Goal: Information Seeking & Learning: Learn about a topic

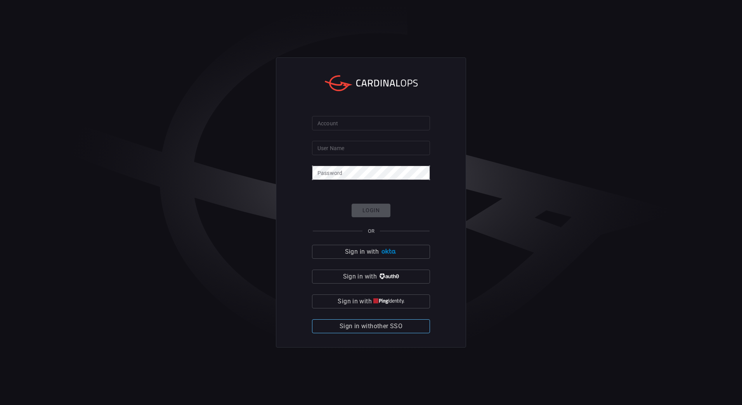
click at [368, 329] on span "Sign in with other SSO" at bounding box center [370, 326] width 63 height 11
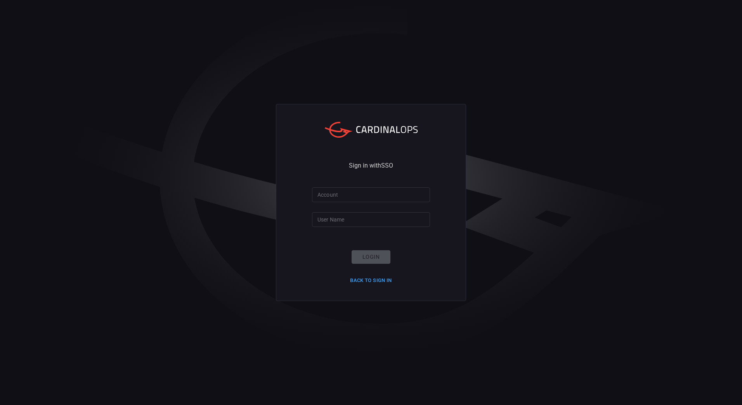
click at [359, 191] on input "Account" at bounding box center [371, 194] width 118 height 14
click at [370, 180] on div "Sign in with SSO Account Account User Name User Name Login Back to Sign in" at bounding box center [371, 202] width 190 height 197
click at [354, 199] on input "Account" at bounding box center [371, 194] width 118 height 14
type input "nokia"
type input "[PERSON_NAME].[PERSON_NAME]"
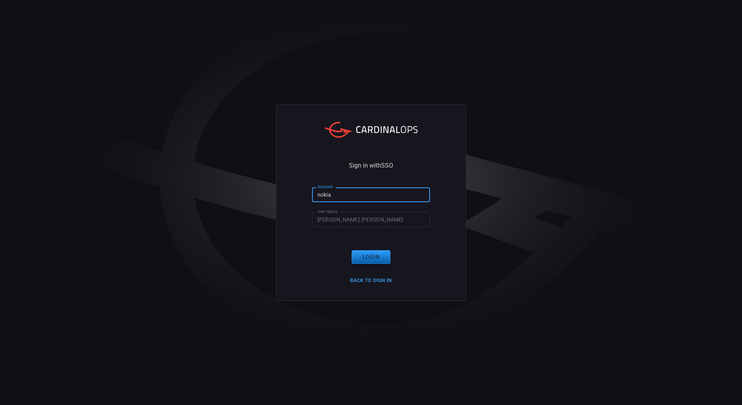
click at [367, 256] on button "Login" at bounding box center [370, 257] width 39 height 14
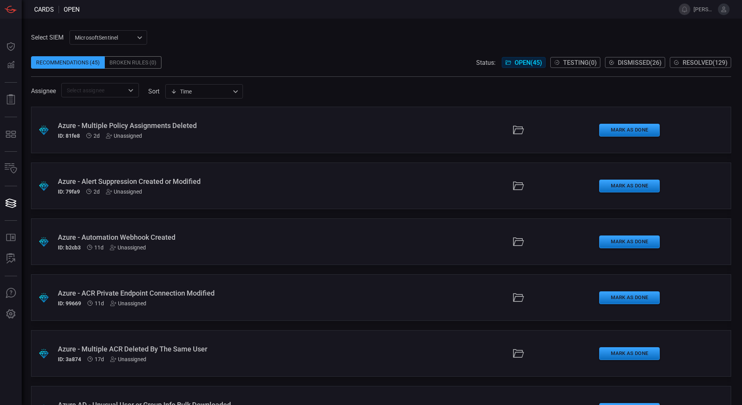
click at [100, 97] on div "​" at bounding box center [100, 90] width 78 height 14
click at [365, 61] on div "Recommendations (45) Broken Rules (0) Status: Open ( 45 ) Testing ( 0 ) Dismiss…" at bounding box center [381, 62] width 700 height 12
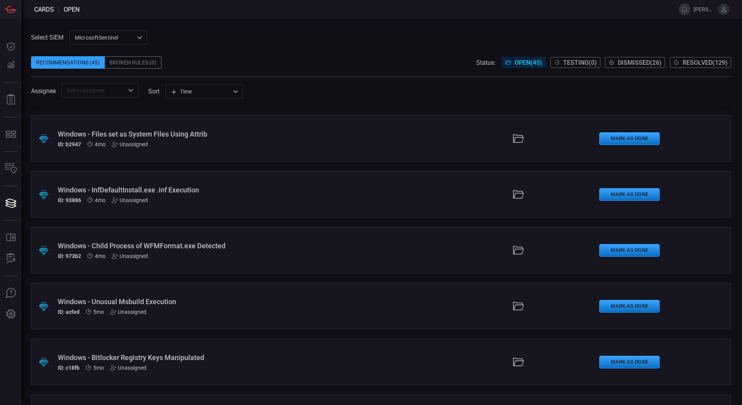
click at [159, 242] on div "Windows - Child Process of WFMFormat.exe Detected" at bounding box center [180, 246] width 245 height 8
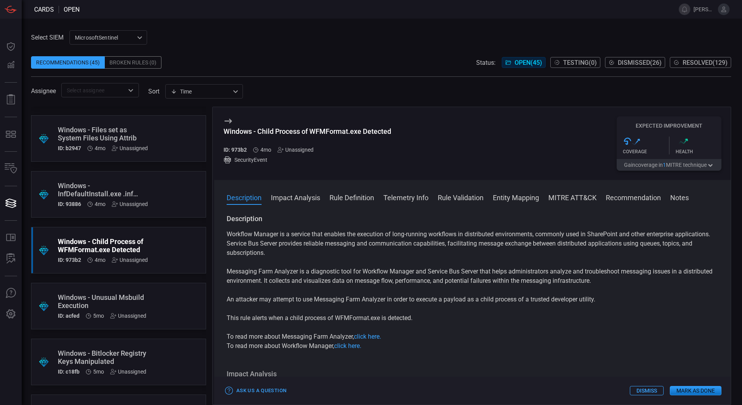
click at [350, 201] on button "Rule Definition" at bounding box center [351, 196] width 45 height 9
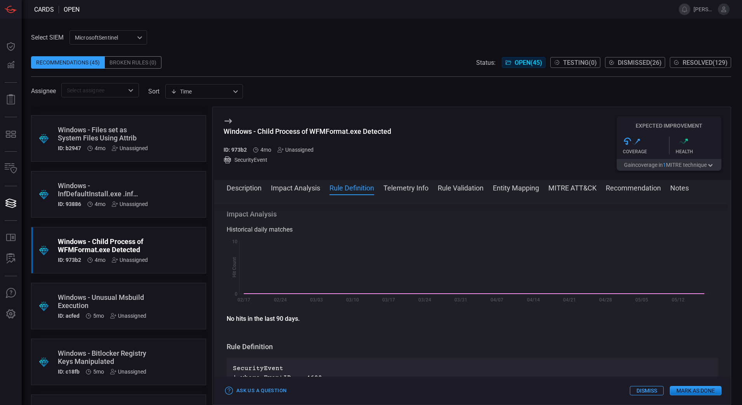
scroll to position [280, 0]
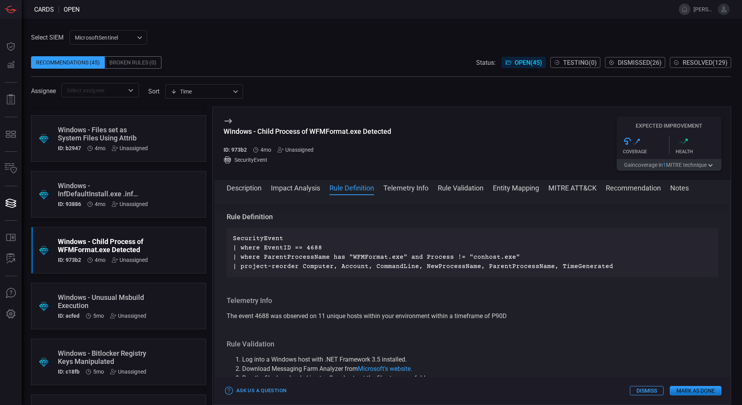
click at [247, 194] on span at bounding box center [472, 198] width 516 height 12
click at [247, 190] on button "Description" at bounding box center [244, 187] width 35 height 9
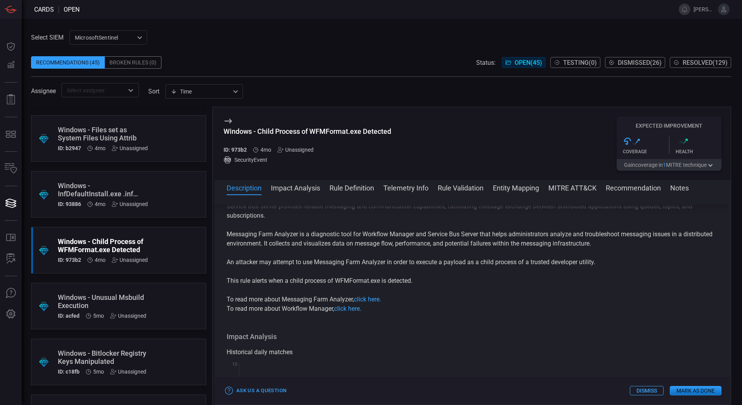
scroll to position [0, 0]
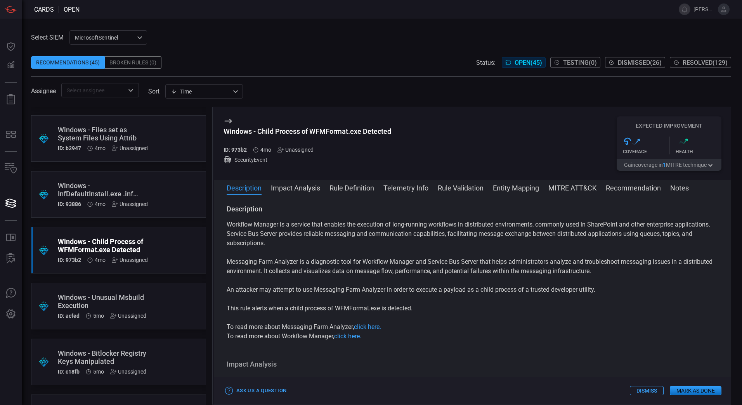
click at [348, 186] on button "Rule Definition" at bounding box center [351, 187] width 45 height 9
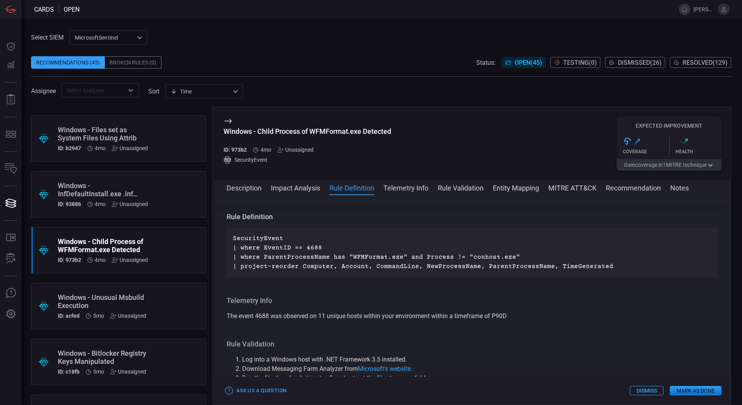
scroll to position [1057, 0]
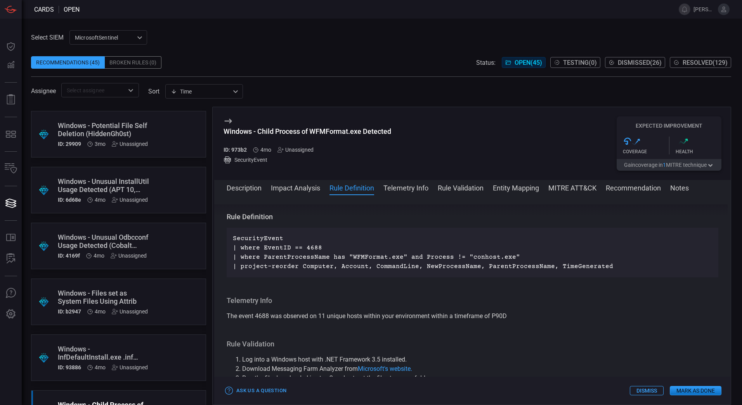
click at [140, 243] on div "Windows - Unusual Odbcconf Usage Detected (Cobalt Group)" at bounding box center [104, 241] width 92 height 16
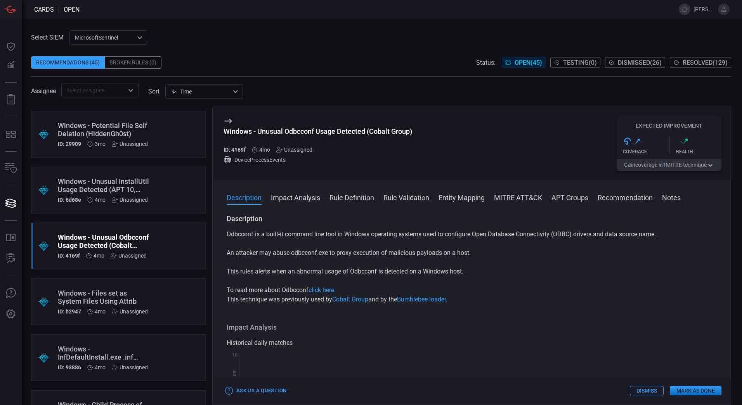
click at [369, 194] on button "Rule Definition" at bounding box center [351, 196] width 45 height 9
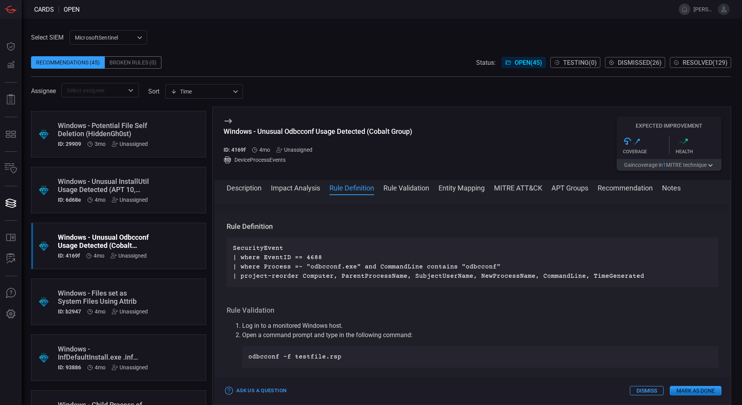
scroll to position [234, 0]
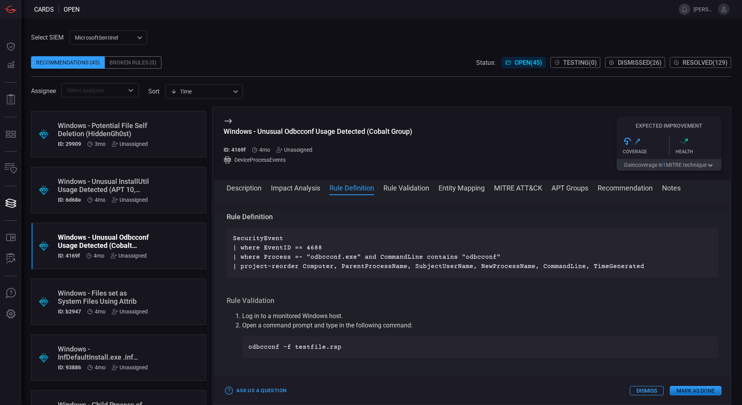
click at [116, 295] on div "Windows - Files set as System Files Using Attrib" at bounding box center [104, 297] width 92 height 16
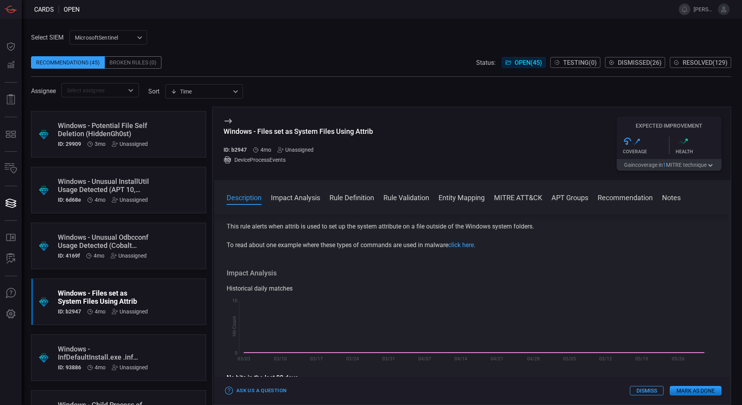
scroll to position [116, 0]
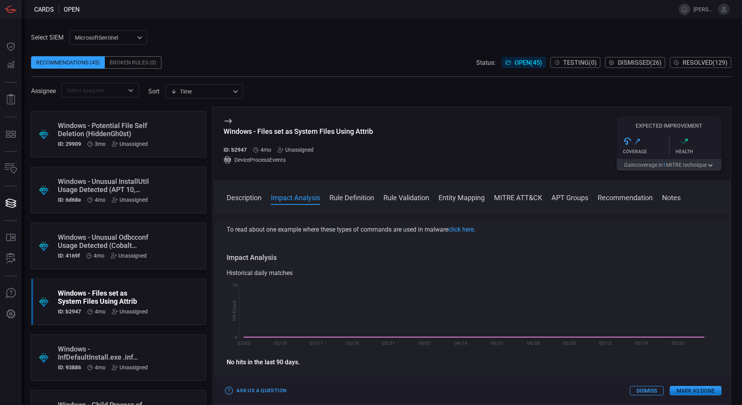
click at [351, 194] on button "Rule Definition" at bounding box center [351, 196] width 45 height 9
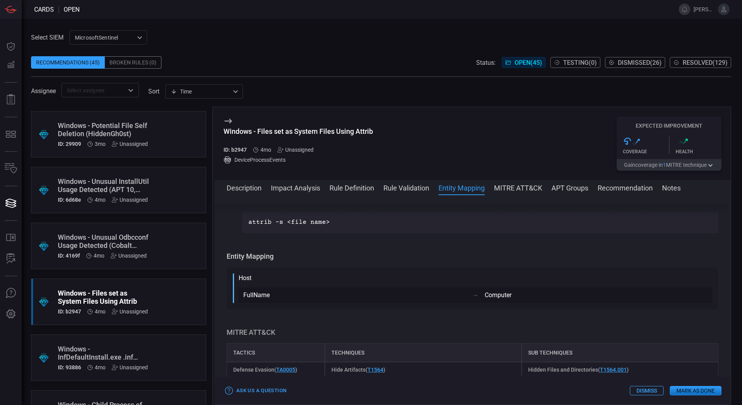
scroll to position [435, 0]
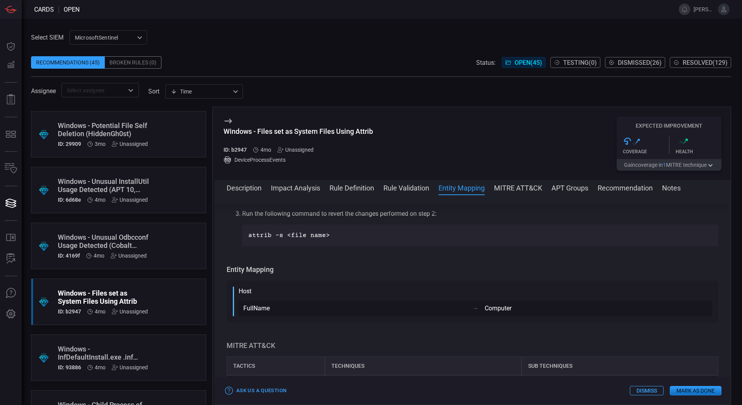
click at [351, 194] on span at bounding box center [472, 198] width 516 height 12
click at [351, 192] on button "Rule Definition" at bounding box center [351, 187] width 45 height 9
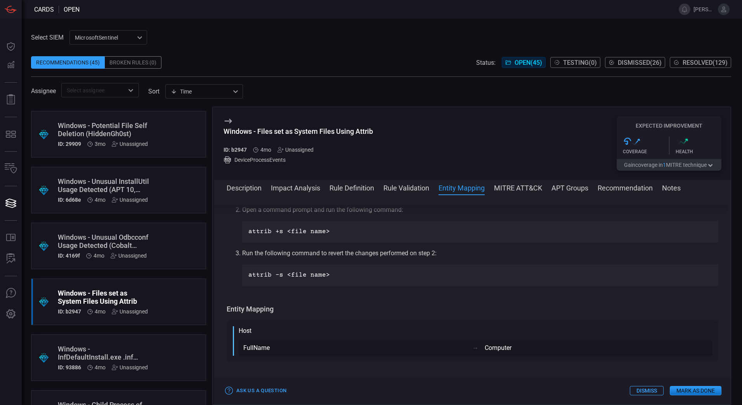
scroll to position [280, 0]
